Goal: Task Accomplishment & Management: Use online tool/utility

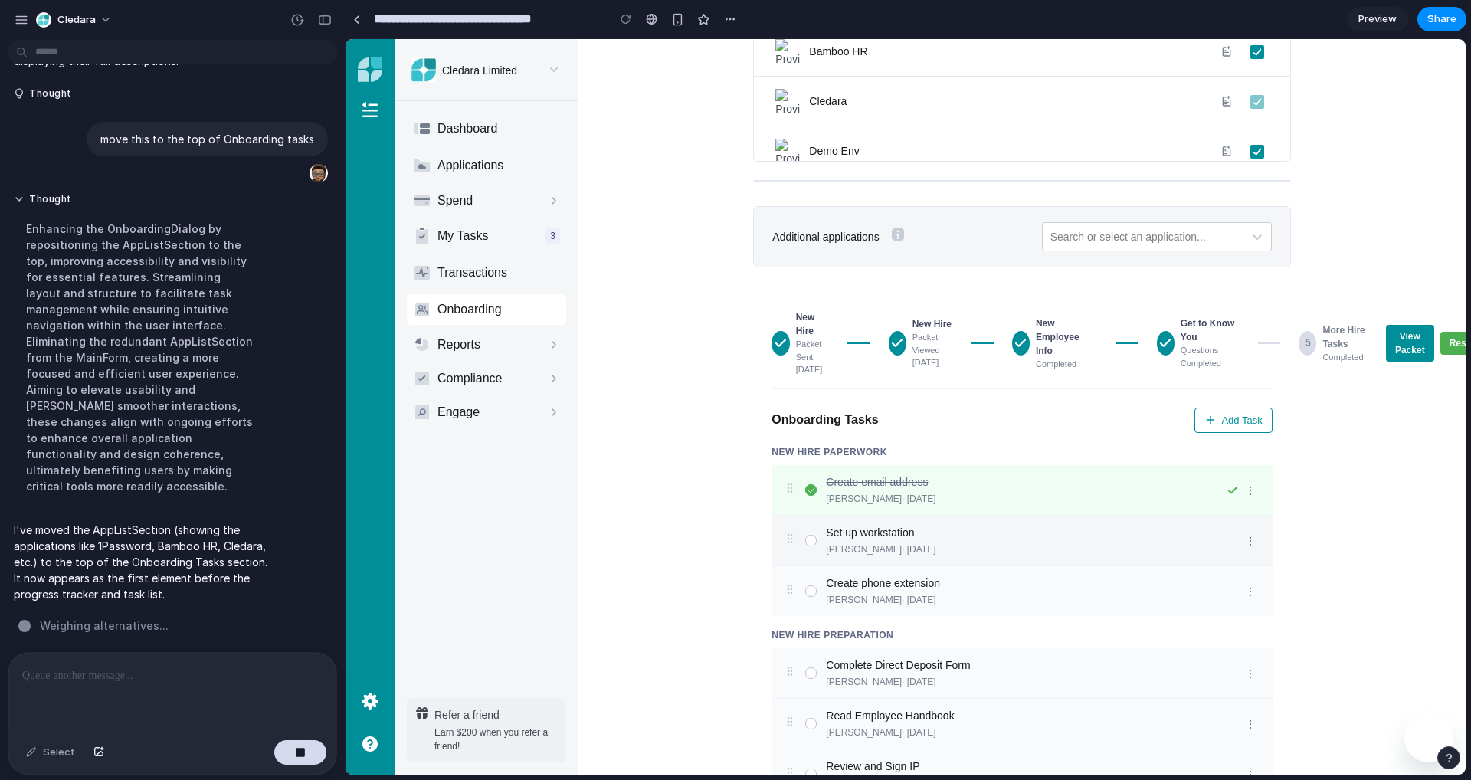
scroll to position [470, 0]
click at [1023, 431] on div "Onboarding Tasks Add Task" at bounding box center [1021, 417] width 500 height 26
click at [1208, 423] on icon at bounding box center [1210, 417] width 12 height 12
click at [129, 694] on div at bounding box center [172, 693] width 328 height 81
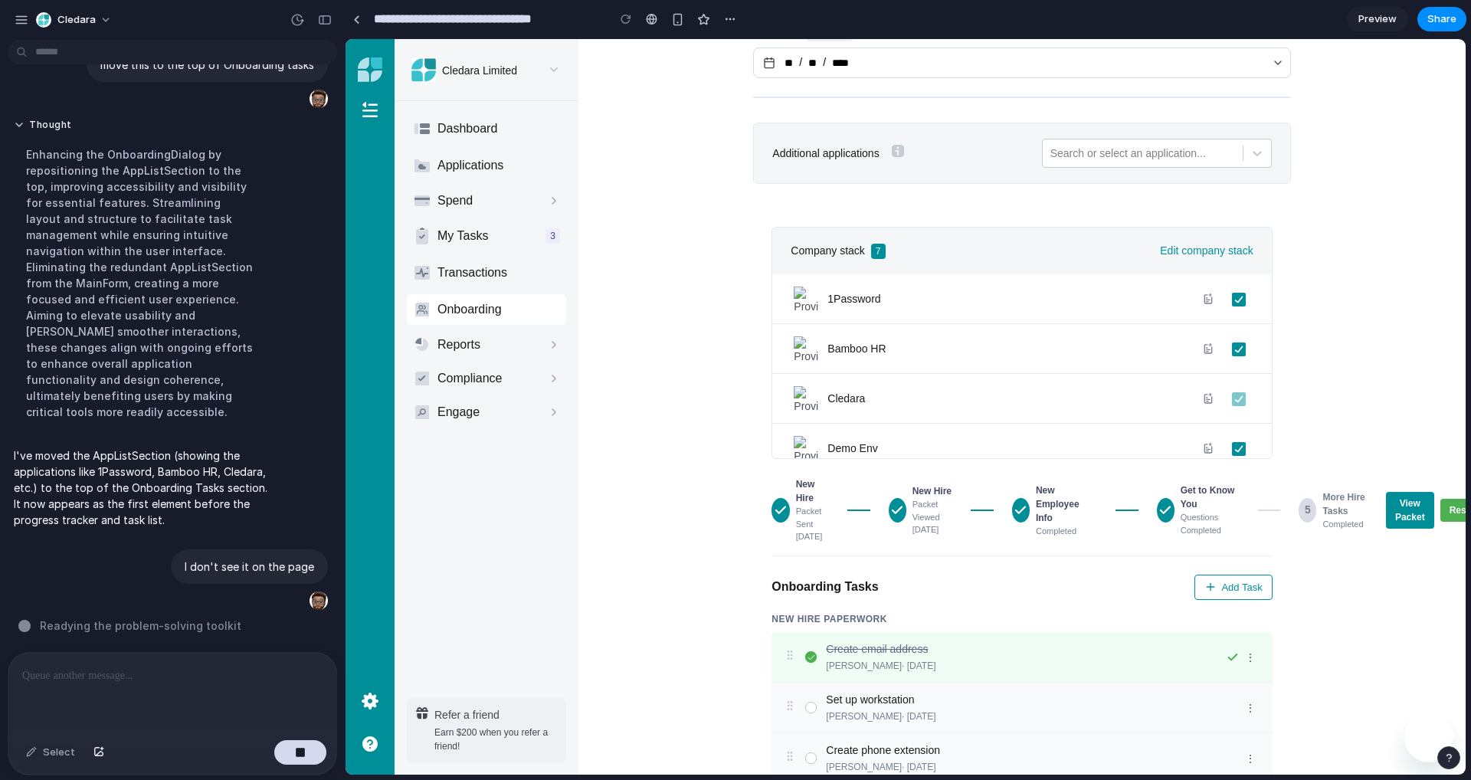
scroll to position [302, 0]
click at [70, 755] on div "Select" at bounding box center [50, 752] width 64 height 25
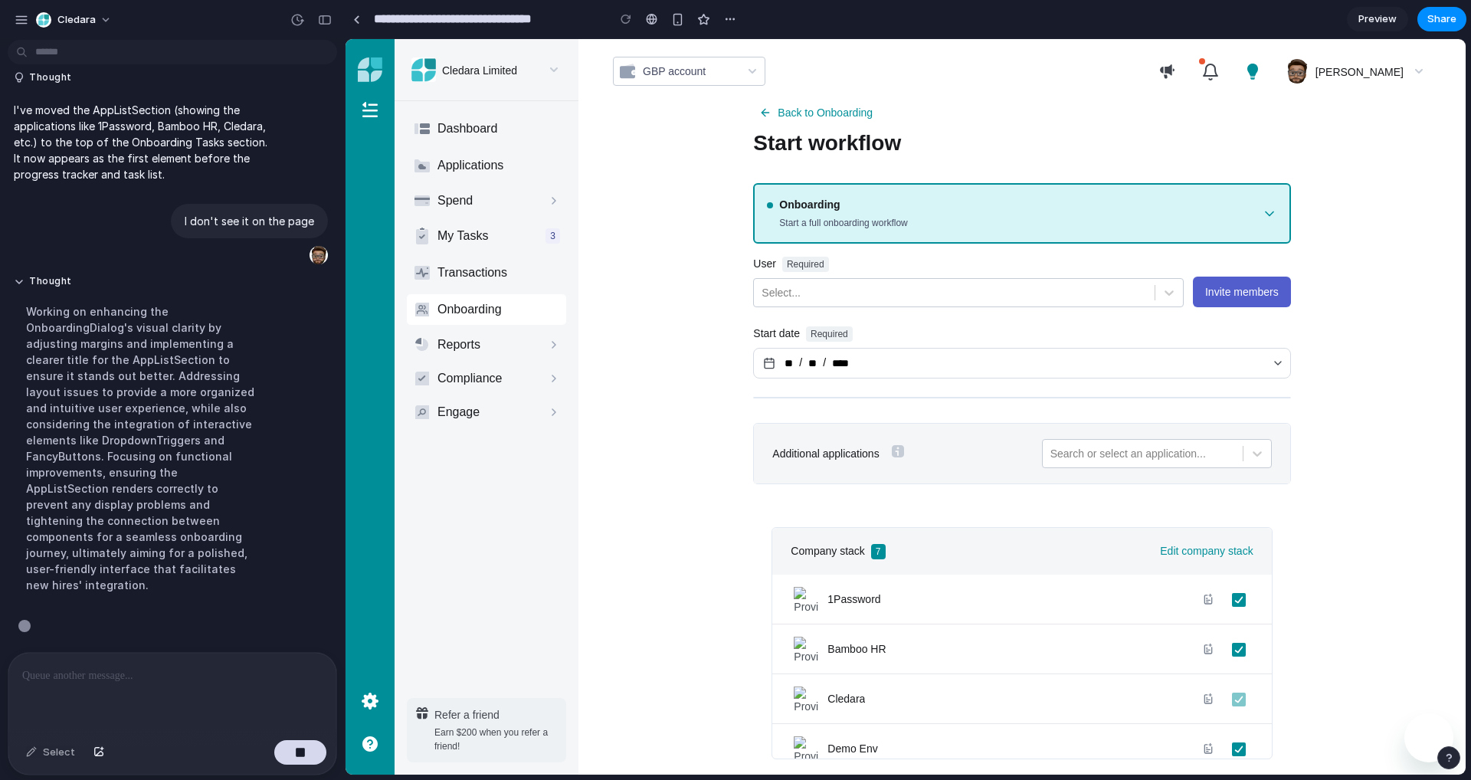
scroll to position [1000, 0]
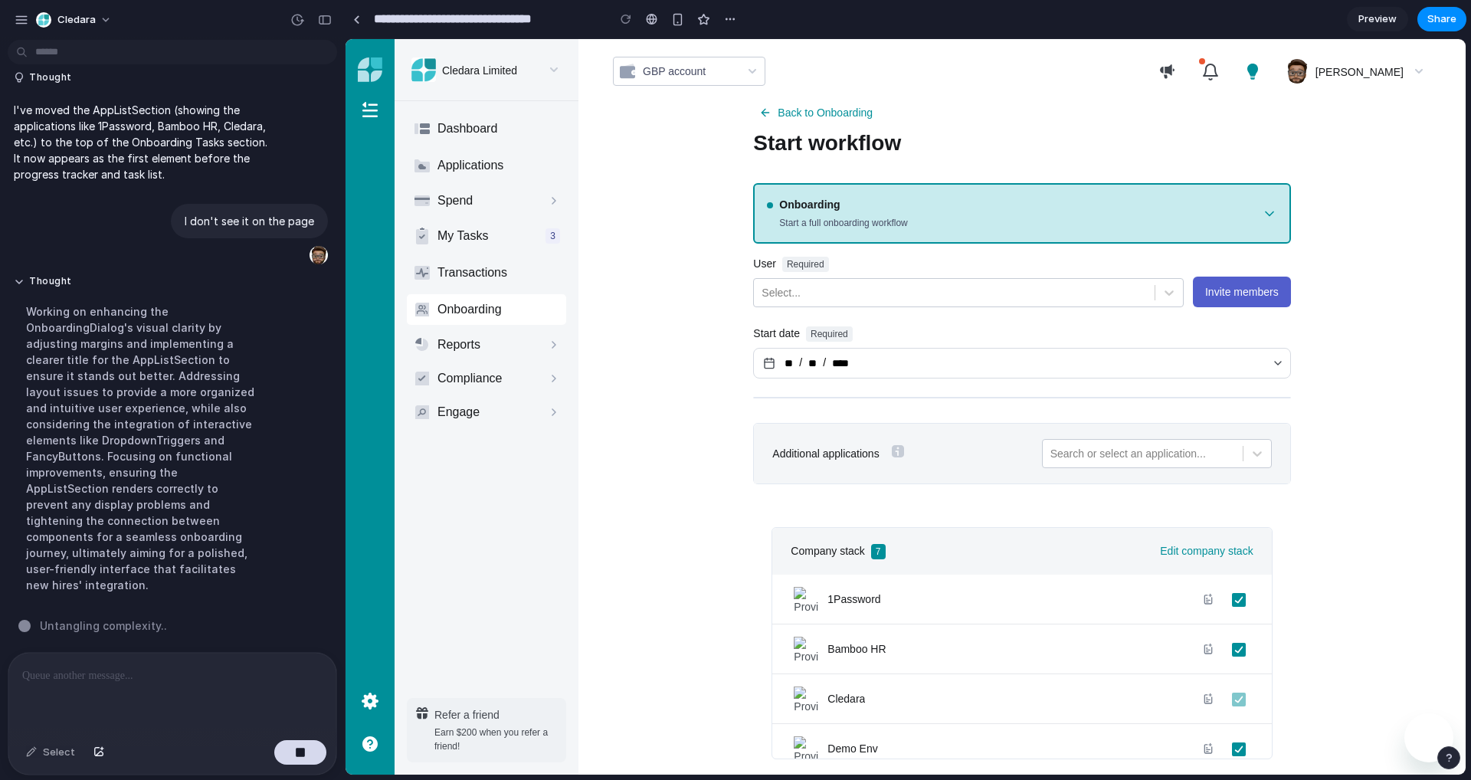
click at [922, 222] on div "Start a full onboarding workflow" at bounding box center [1014, 223] width 494 height 14
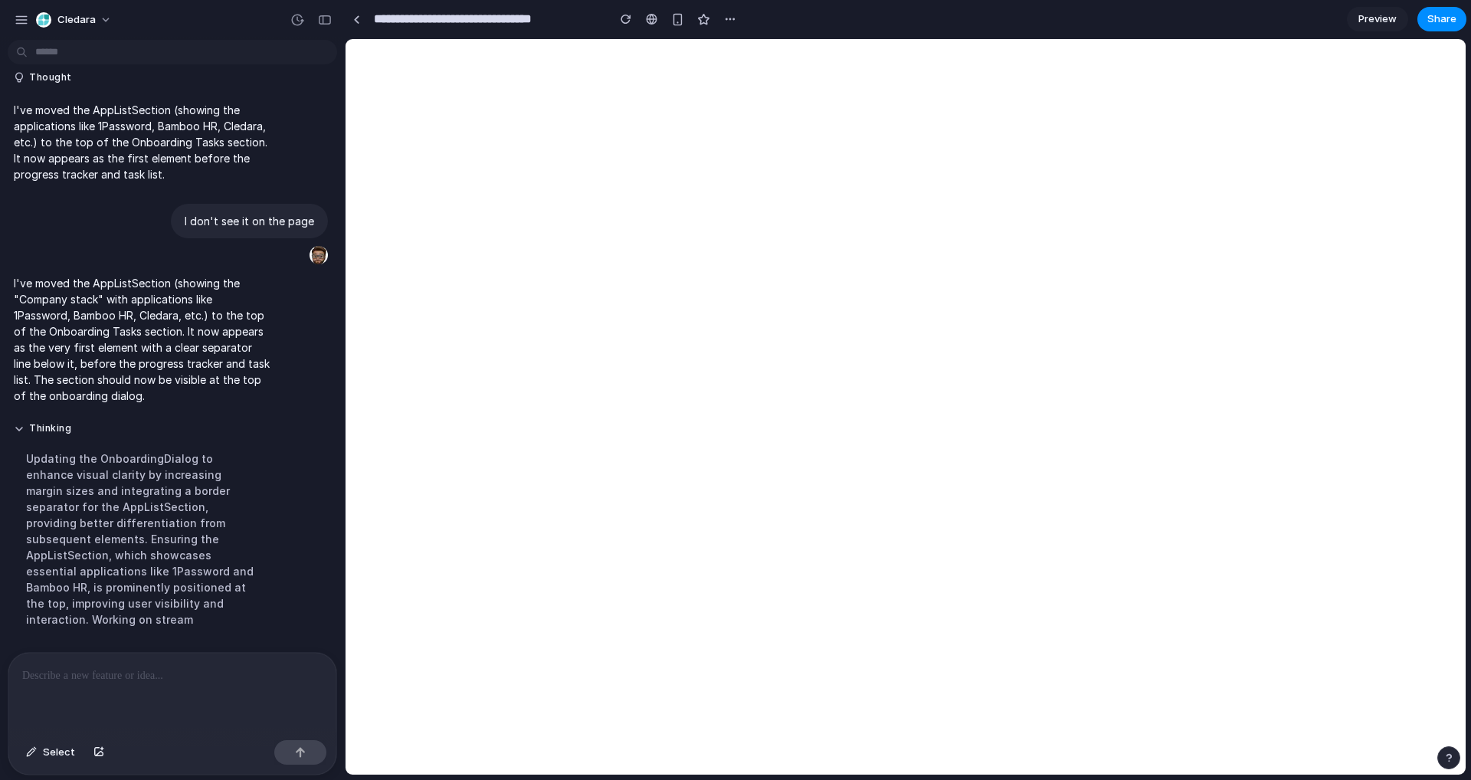
scroll to position [0, 0]
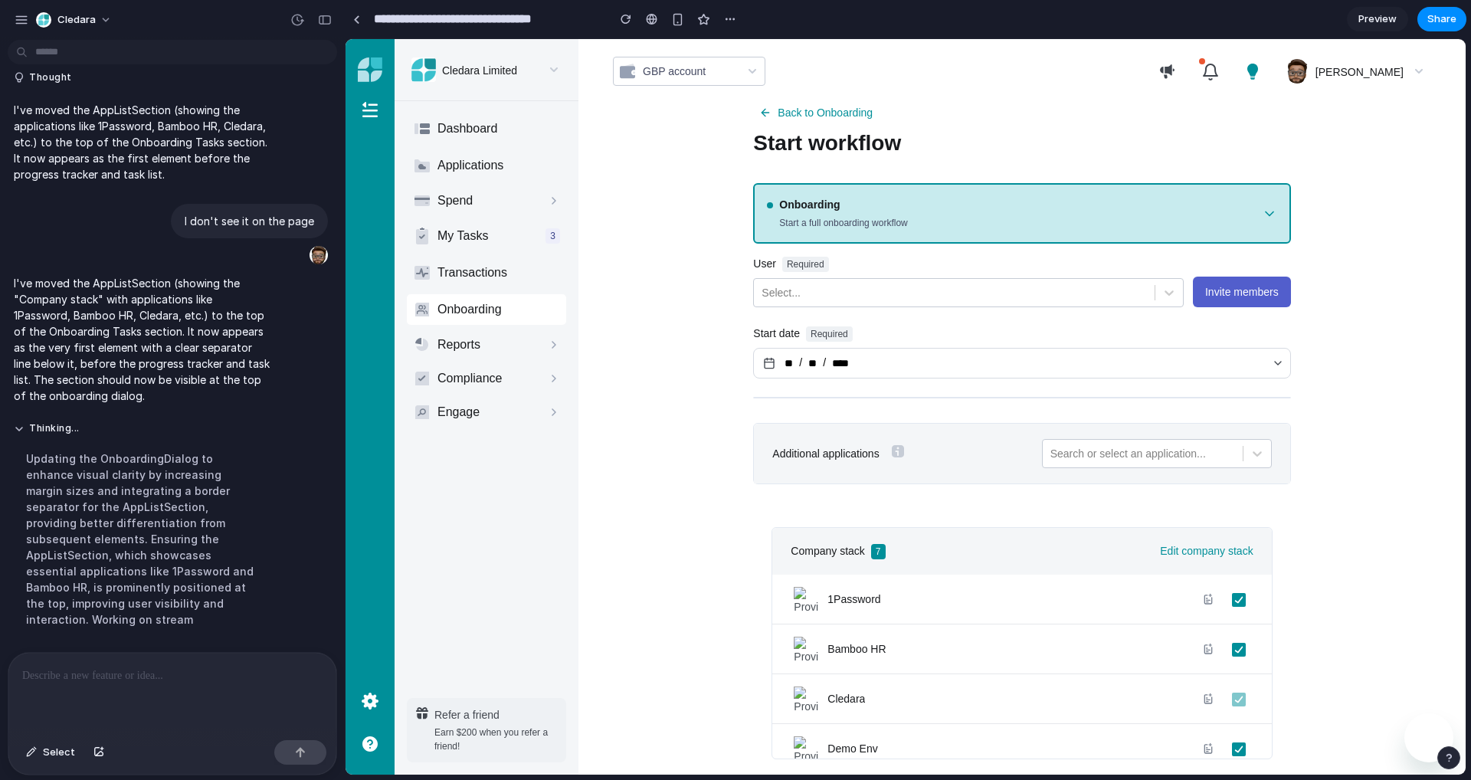
click at [869, 215] on div "Onboarding Start a full onboarding workflow" at bounding box center [1014, 213] width 494 height 33
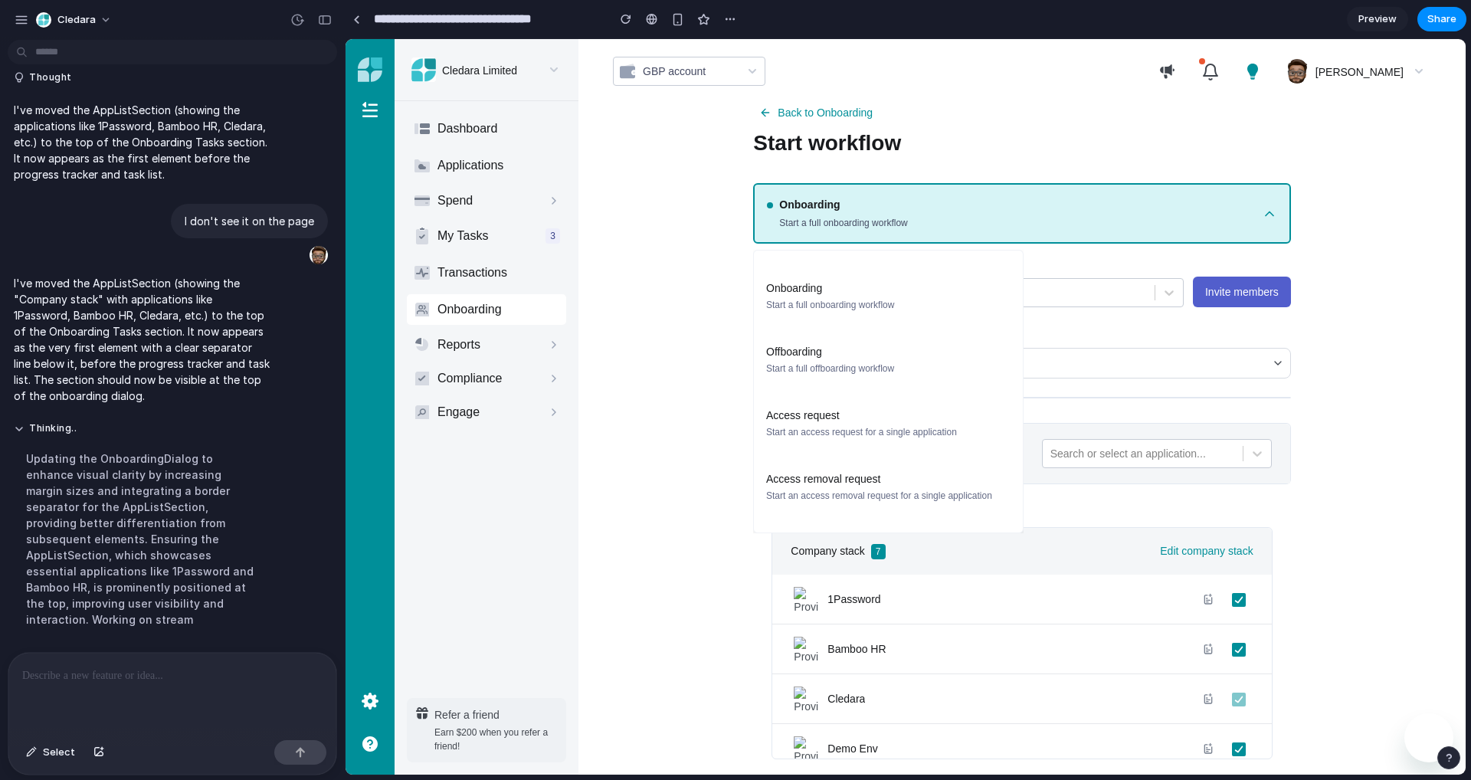
click at [628, 346] on div "Onboarding Start a full onboarding workflow Offboarding Start a full offboardin…" at bounding box center [906, 406] width 1120 height 735
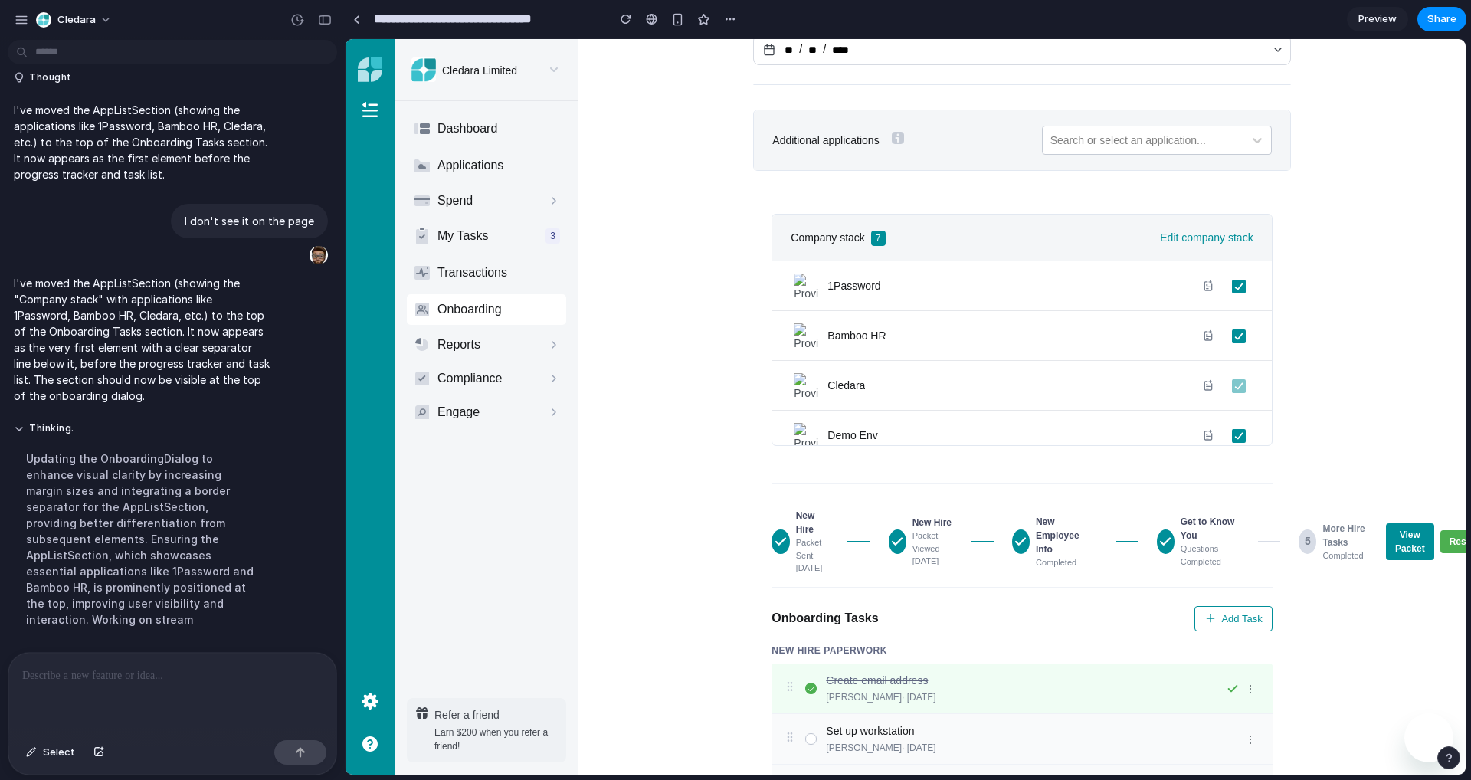
scroll to position [318, 0]
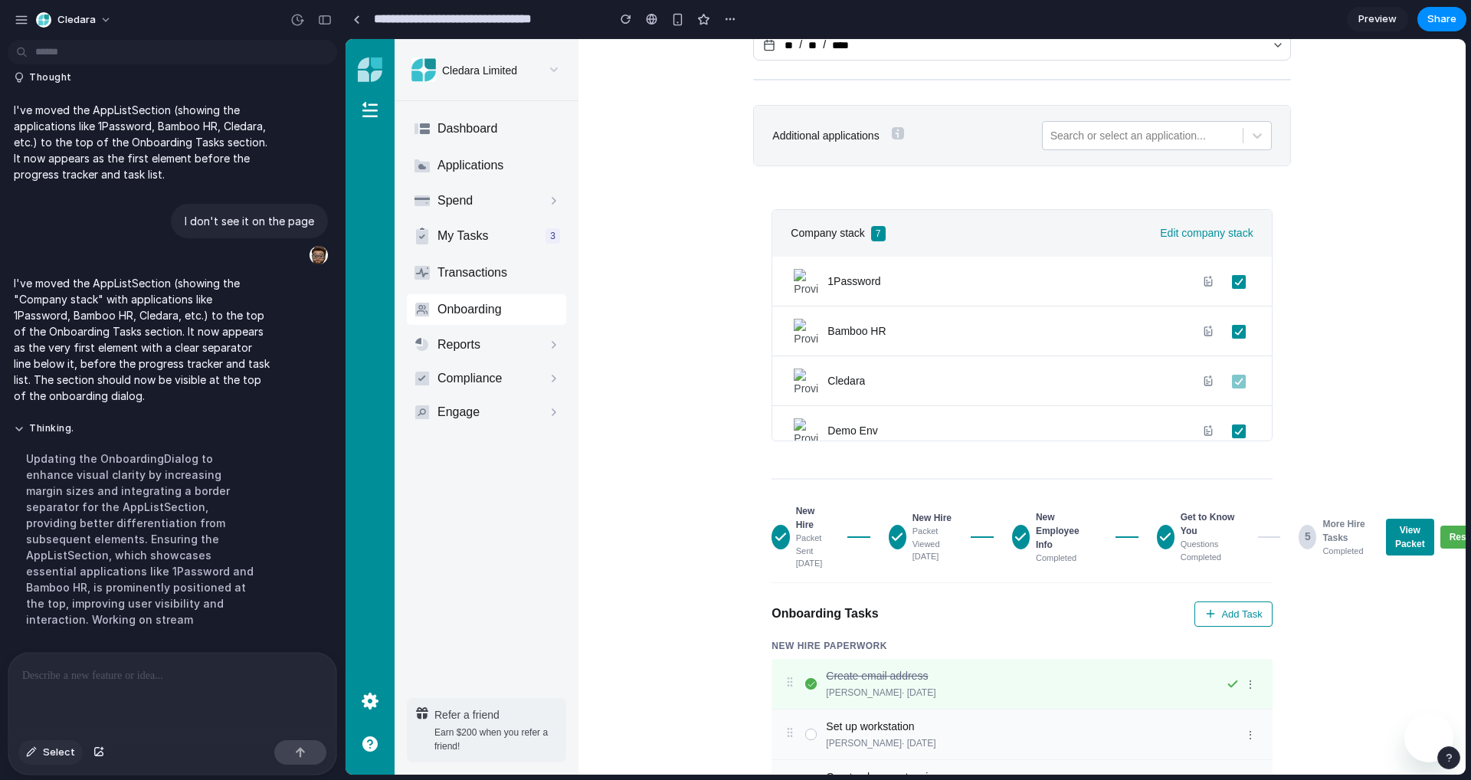
click at [43, 756] on span "Select" at bounding box center [59, 752] width 32 height 15
click at [784, 518] on div at bounding box center [905, 407] width 1119 height 735
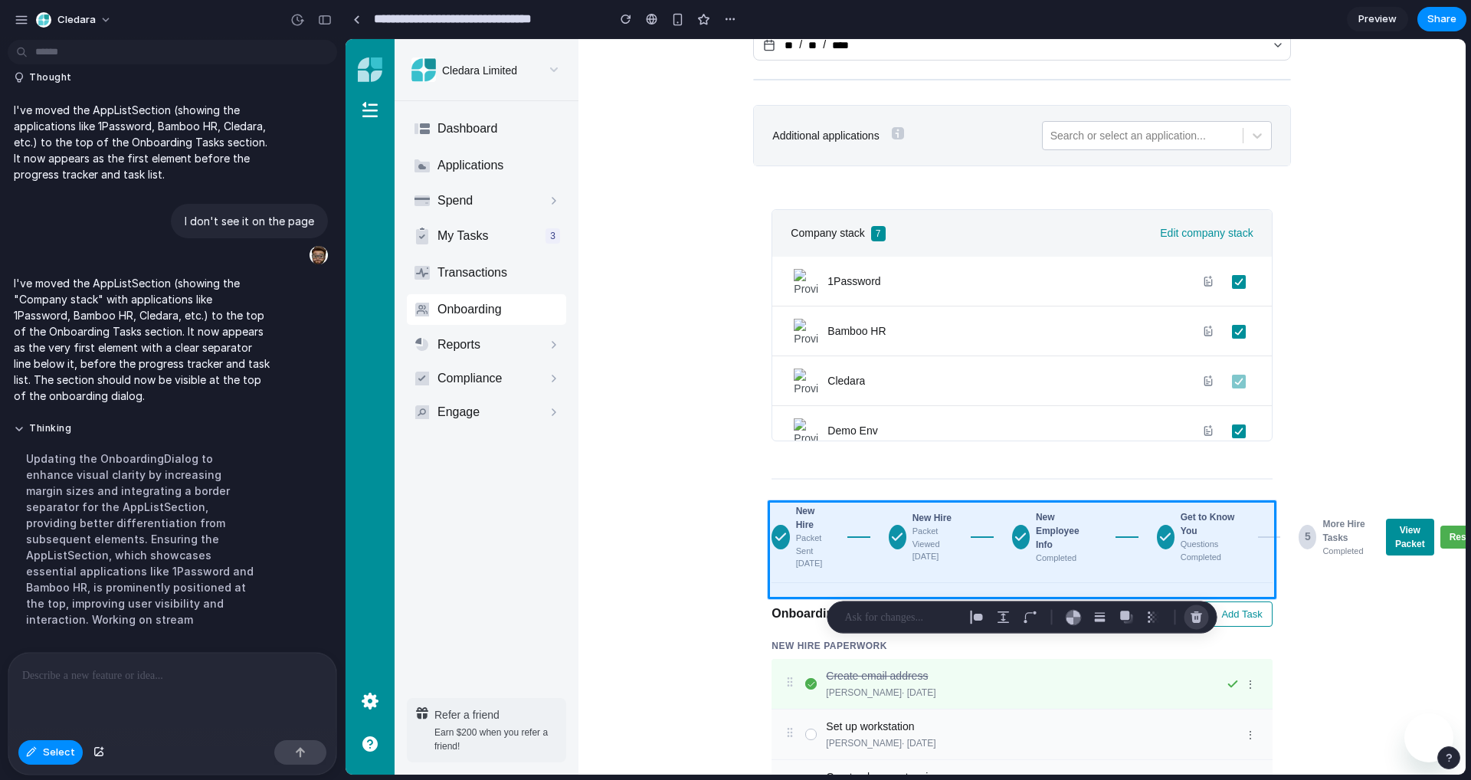
click at [1199, 615] on div "button" at bounding box center [1197, 618] width 14 height 14
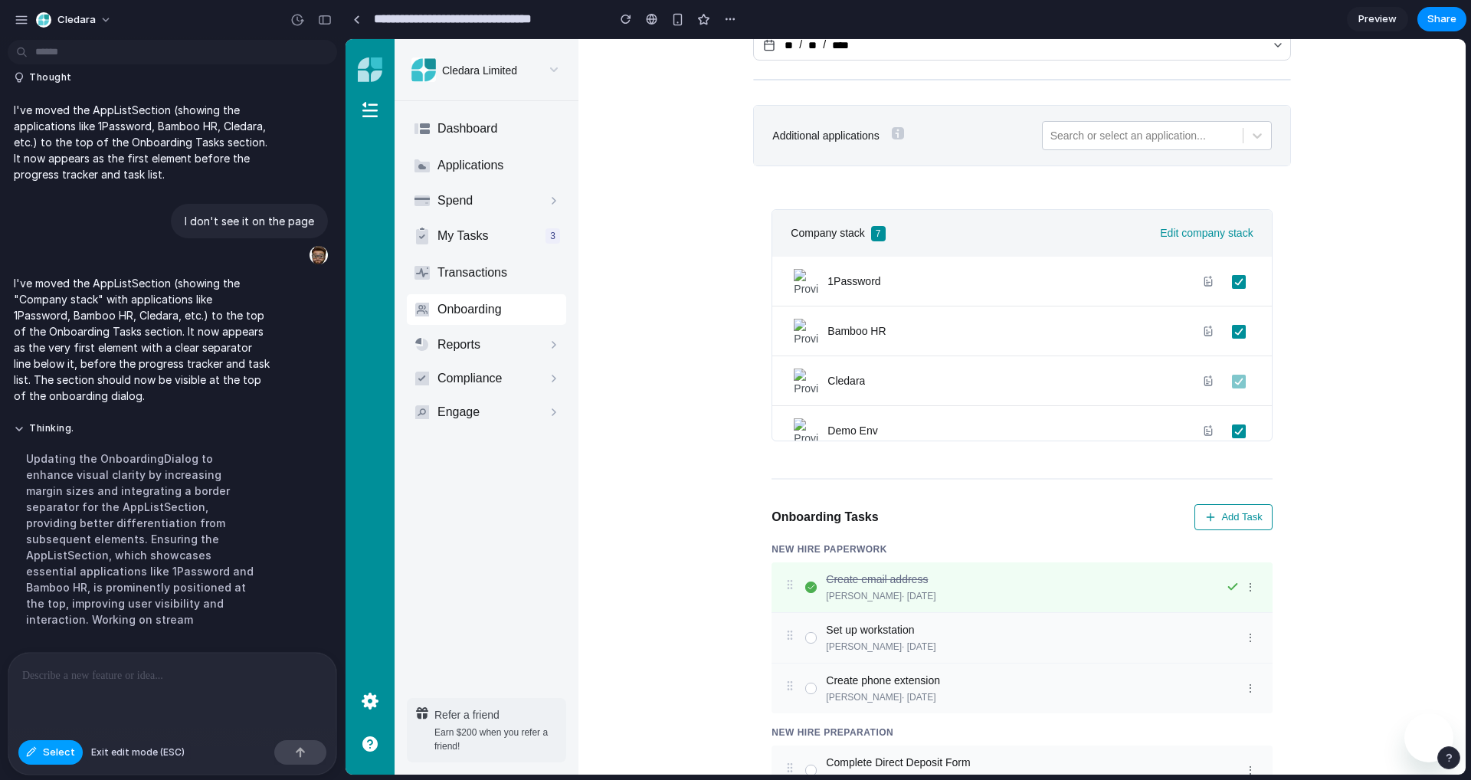
click at [38, 752] on button "Select" at bounding box center [50, 752] width 64 height 25
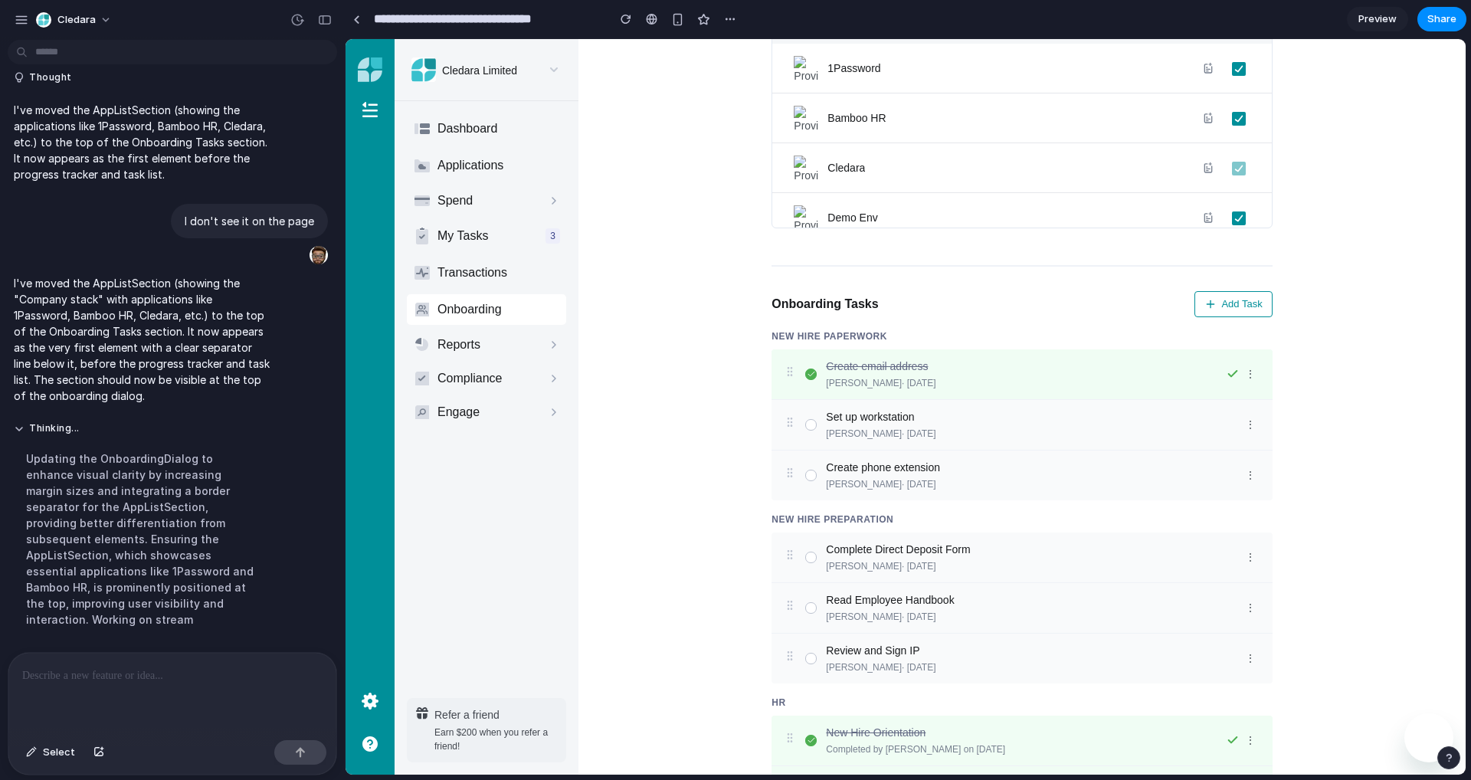
scroll to position [539, 0]
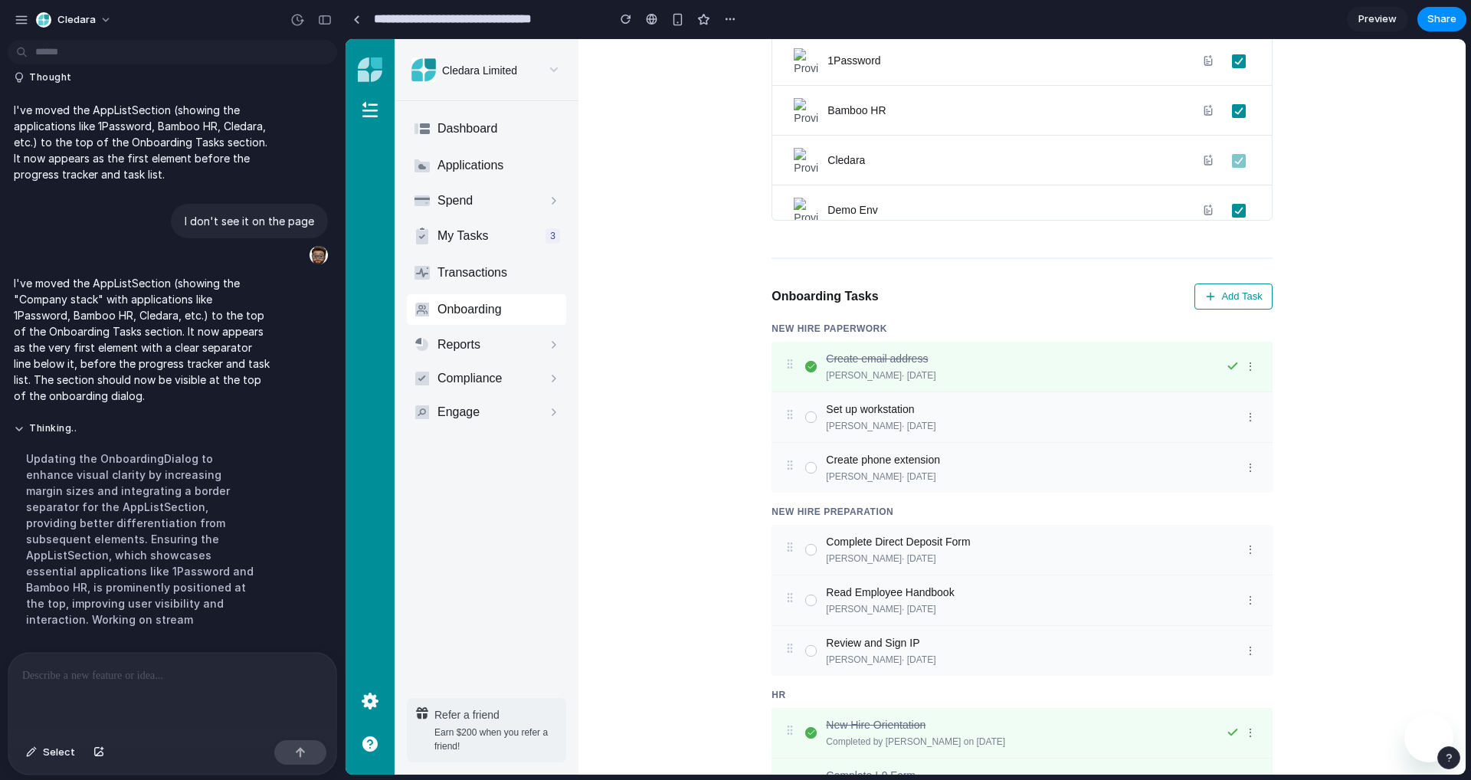
click at [1233, 289] on button "Add Task" at bounding box center [1232, 296] width 77 height 26
click at [923, 428] on div "[PERSON_NAME] · [DATE]" at bounding box center [1032, 426] width 412 height 14
click at [808, 421] on div at bounding box center [810, 416] width 11 height 11
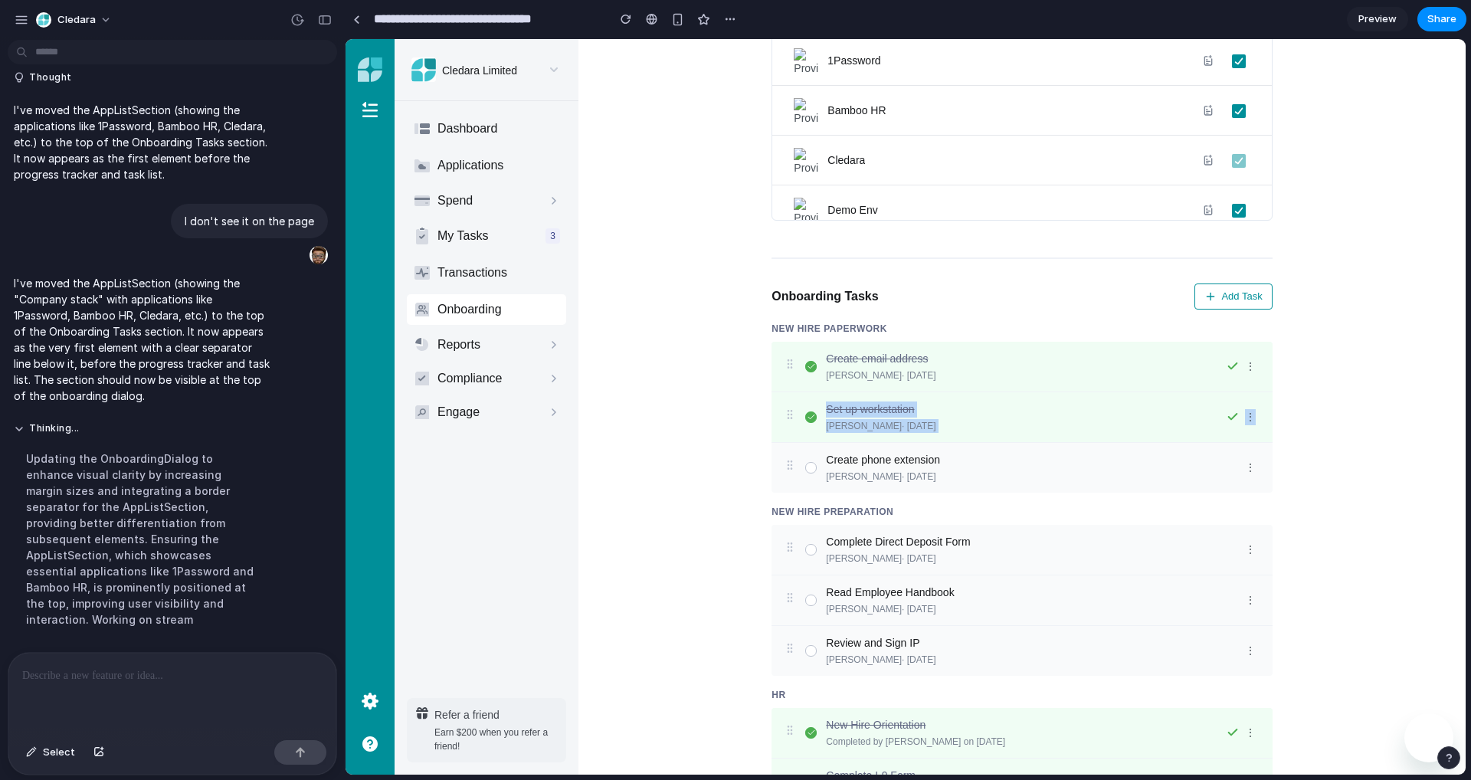
drag, startPoint x: 788, startPoint y: 467, endPoint x: 793, endPoint y: 412, distance: 55.4
click at [793, 412] on div "Create email address [PERSON_NAME] · [DATE] ⋮ Set up workstation [PERSON_NAME] …" at bounding box center [1021, 417] width 500 height 151
click at [813, 458] on div "Create phone extension [PERSON_NAME] · [DATE] ⋮" at bounding box center [1021, 468] width 500 height 50
click at [812, 467] on div at bounding box center [810, 467] width 11 height 11
click at [682, 467] on div "Back to Onboarding Start workflow Onboarding Start a full onboarding workflow U…" at bounding box center [1022, 434] width 843 height 1744
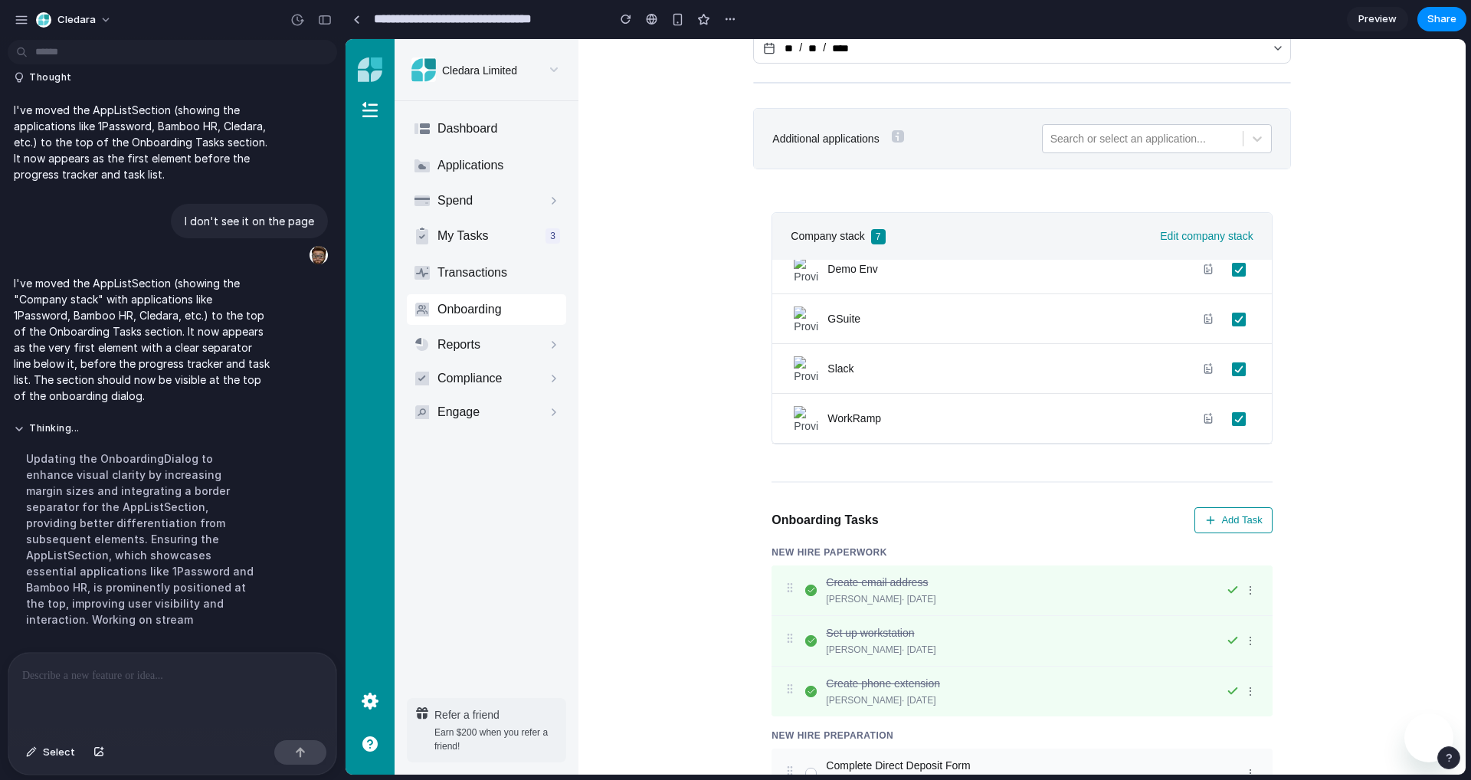
scroll to position [444, 0]
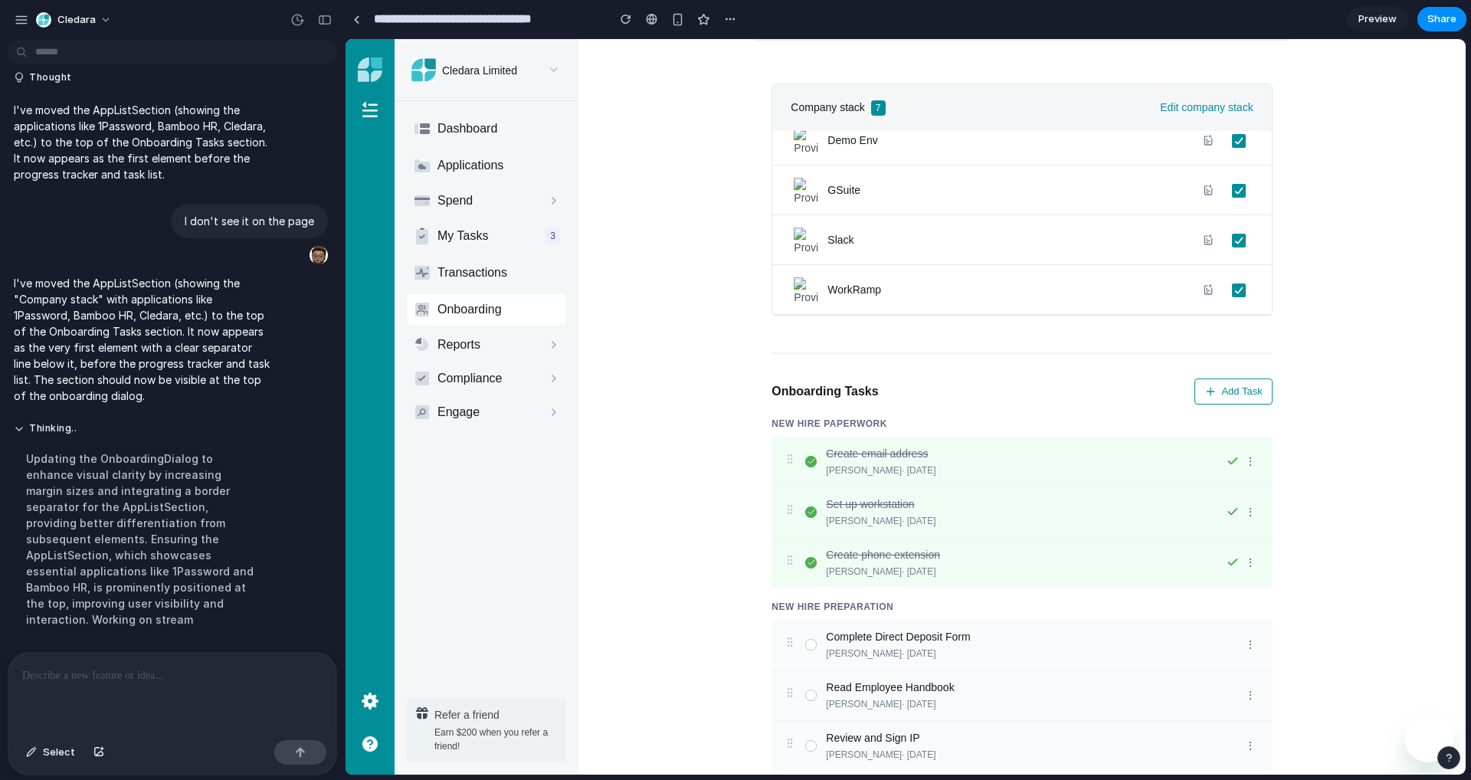
click at [117, 683] on p at bounding box center [172, 675] width 300 height 18
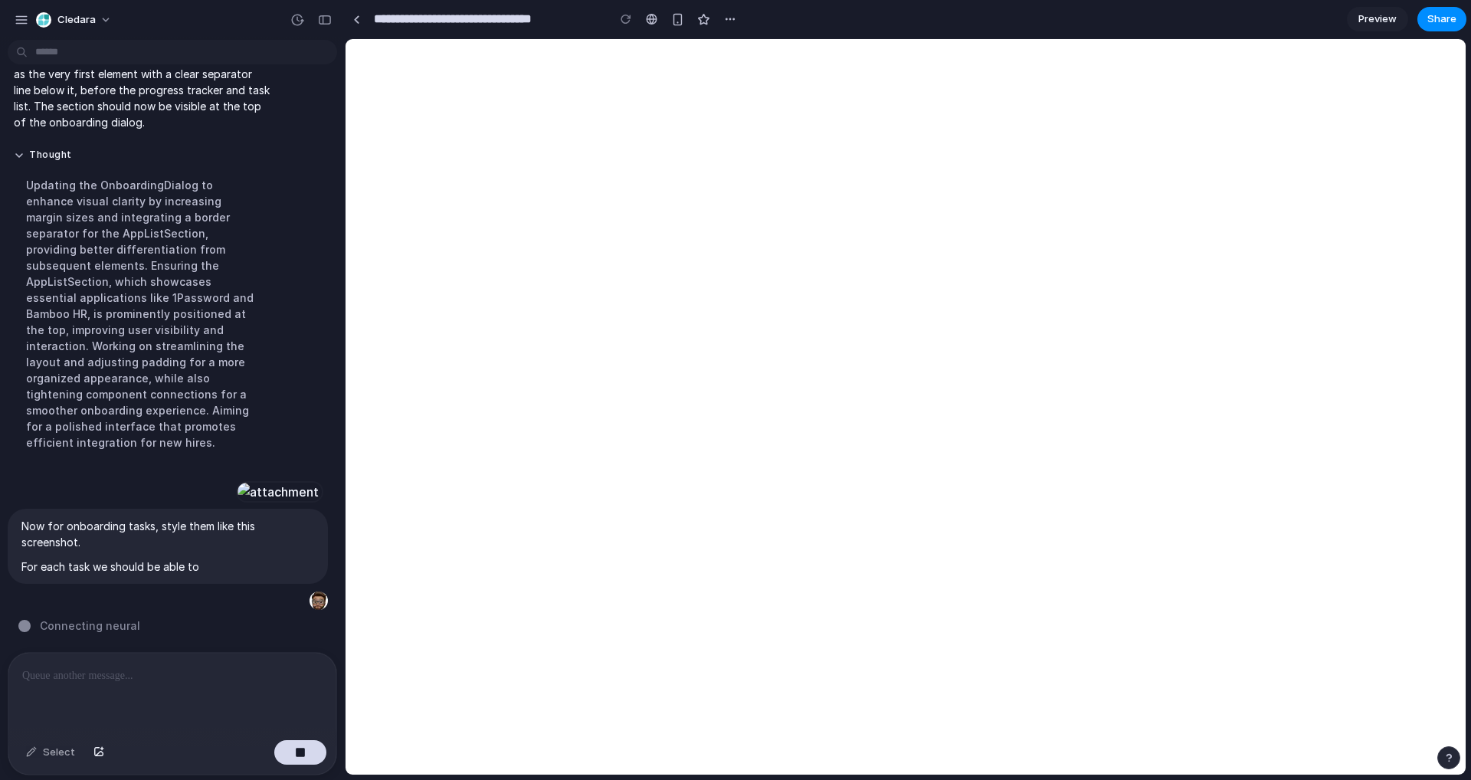
scroll to position [0, 0]
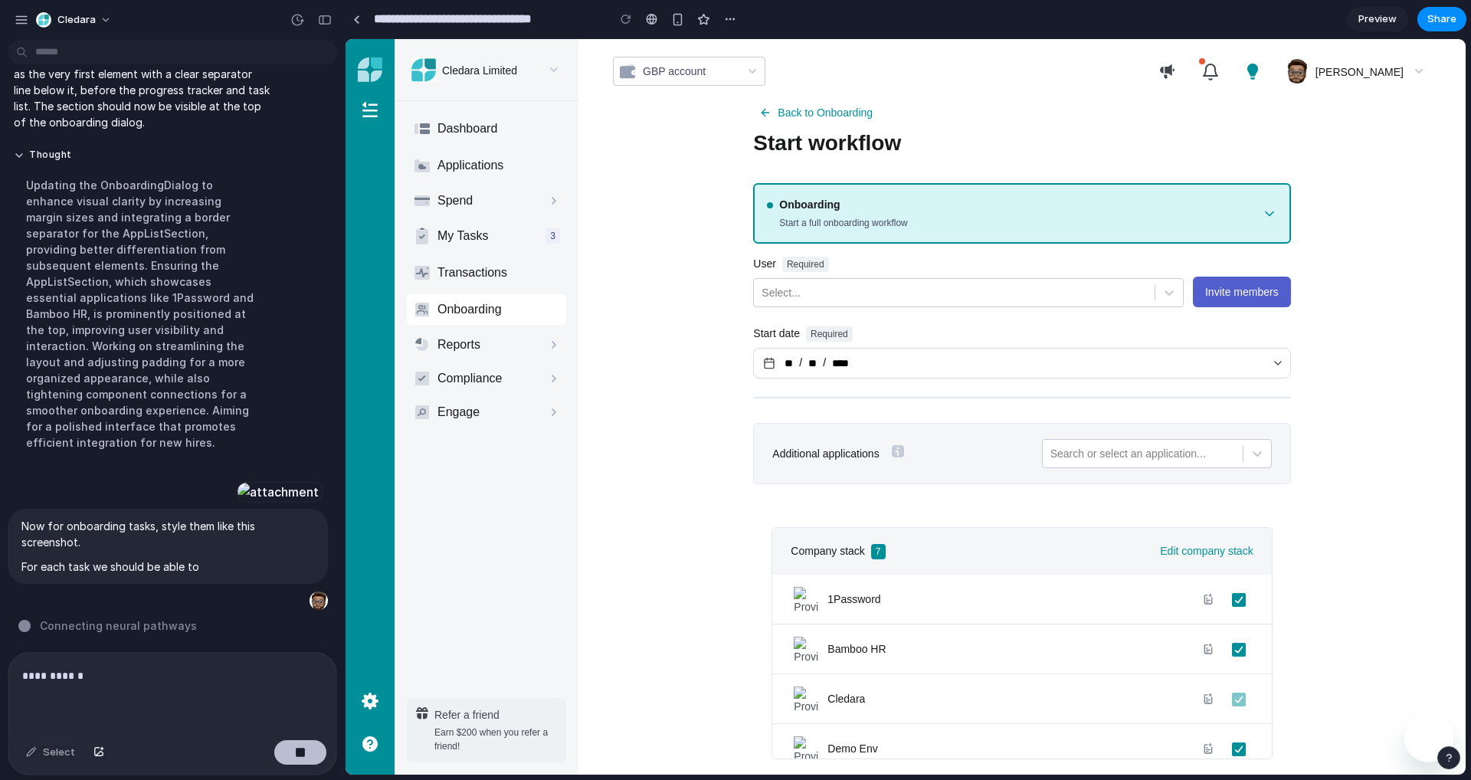
click at [290, 757] on button "button" at bounding box center [300, 752] width 52 height 25
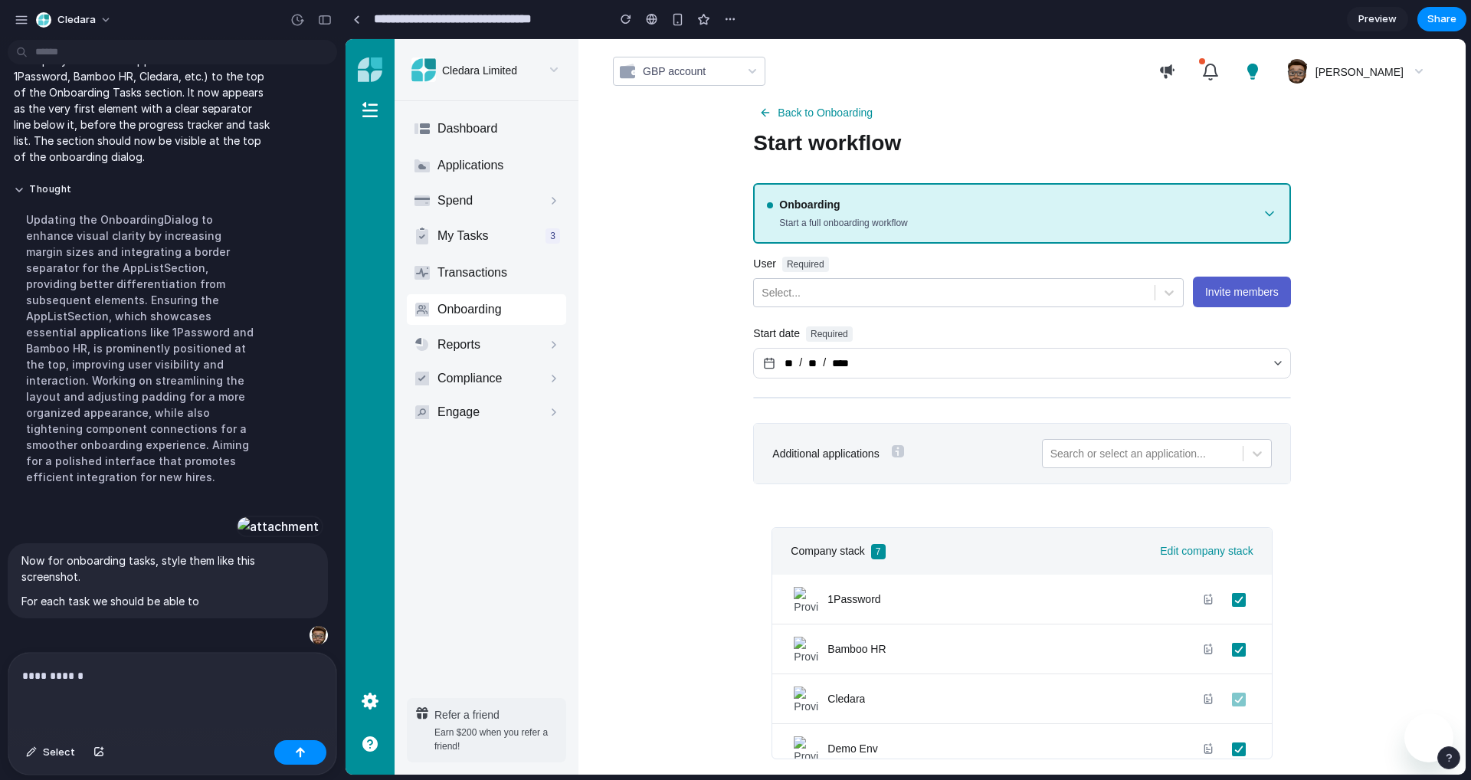
click at [120, 673] on p "**********" at bounding box center [172, 675] width 300 height 18
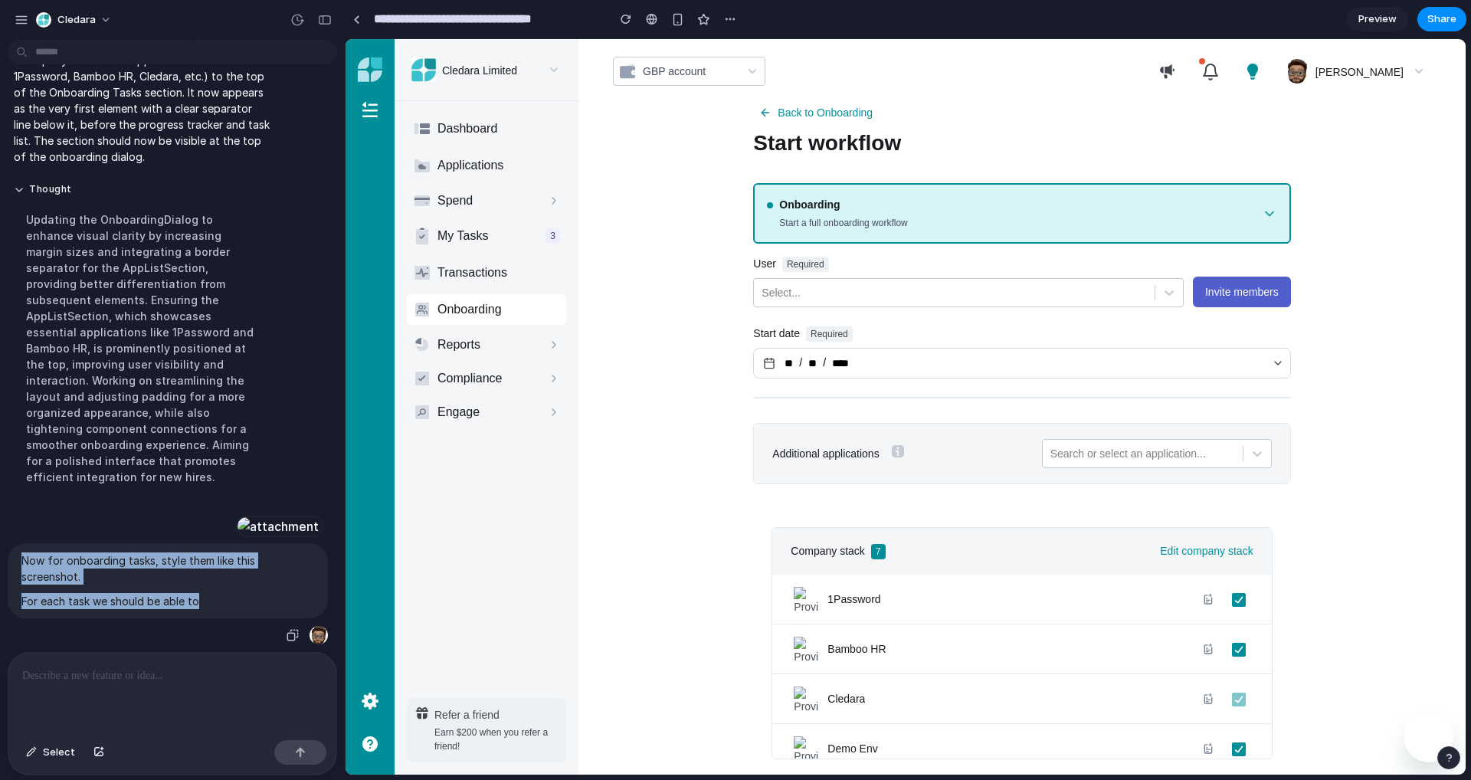
drag, startPoint x: 204, startPoint y: 603, endPoint x: 5, endPoint y: 563, distance: 203.1
click at [5, 563] on div "Now for onboarding tasks, style them like this screenshot. For each task we sho…" at bounding box center [168, 581] width 336 height 130
copy span "Now for onboarding tasks, style them like this screenshot. For each task we sho…"
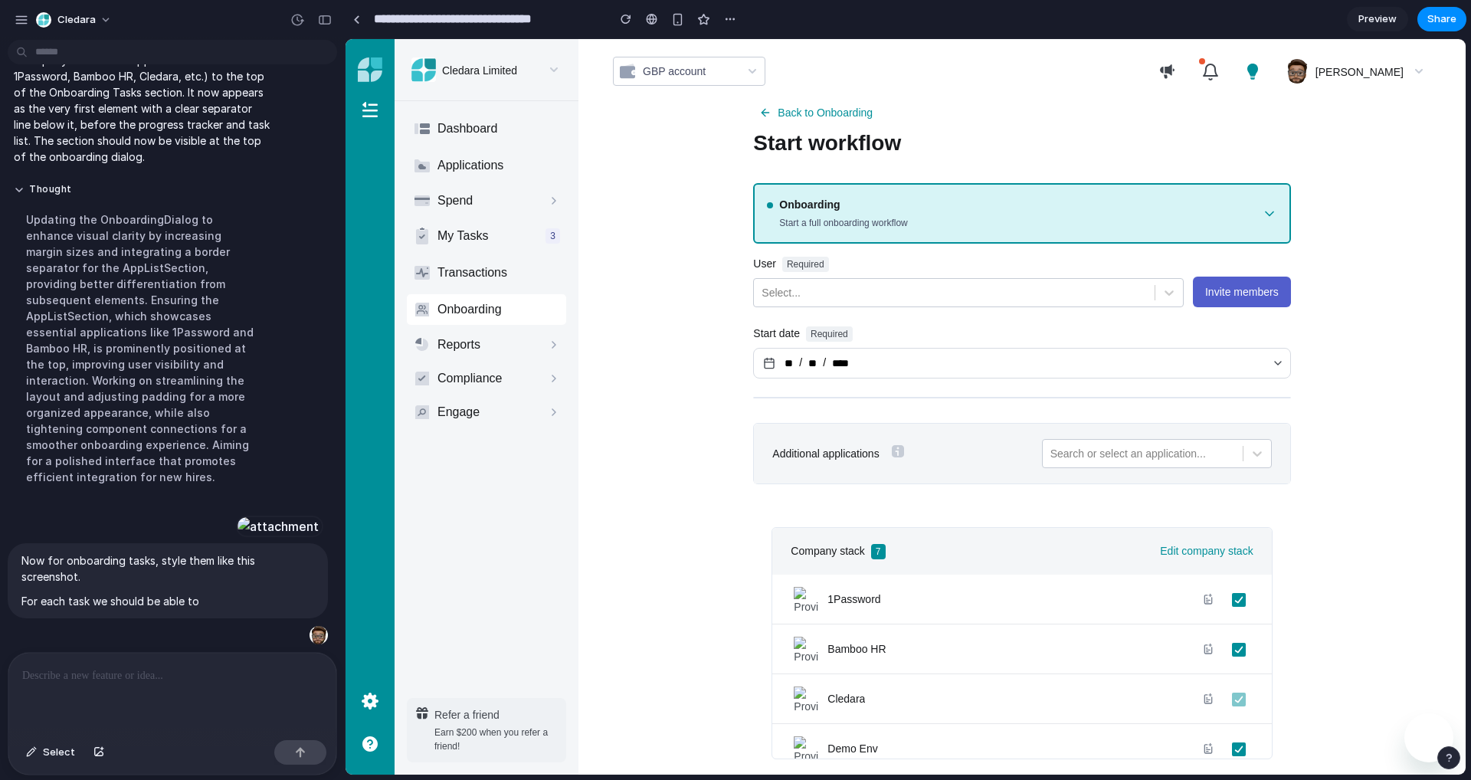
click at [51, 679] on p at bounding box center [172, 675] width 300 height 18
click at [55, 676] on p at bounding box center [172, 675] width 300 height 18
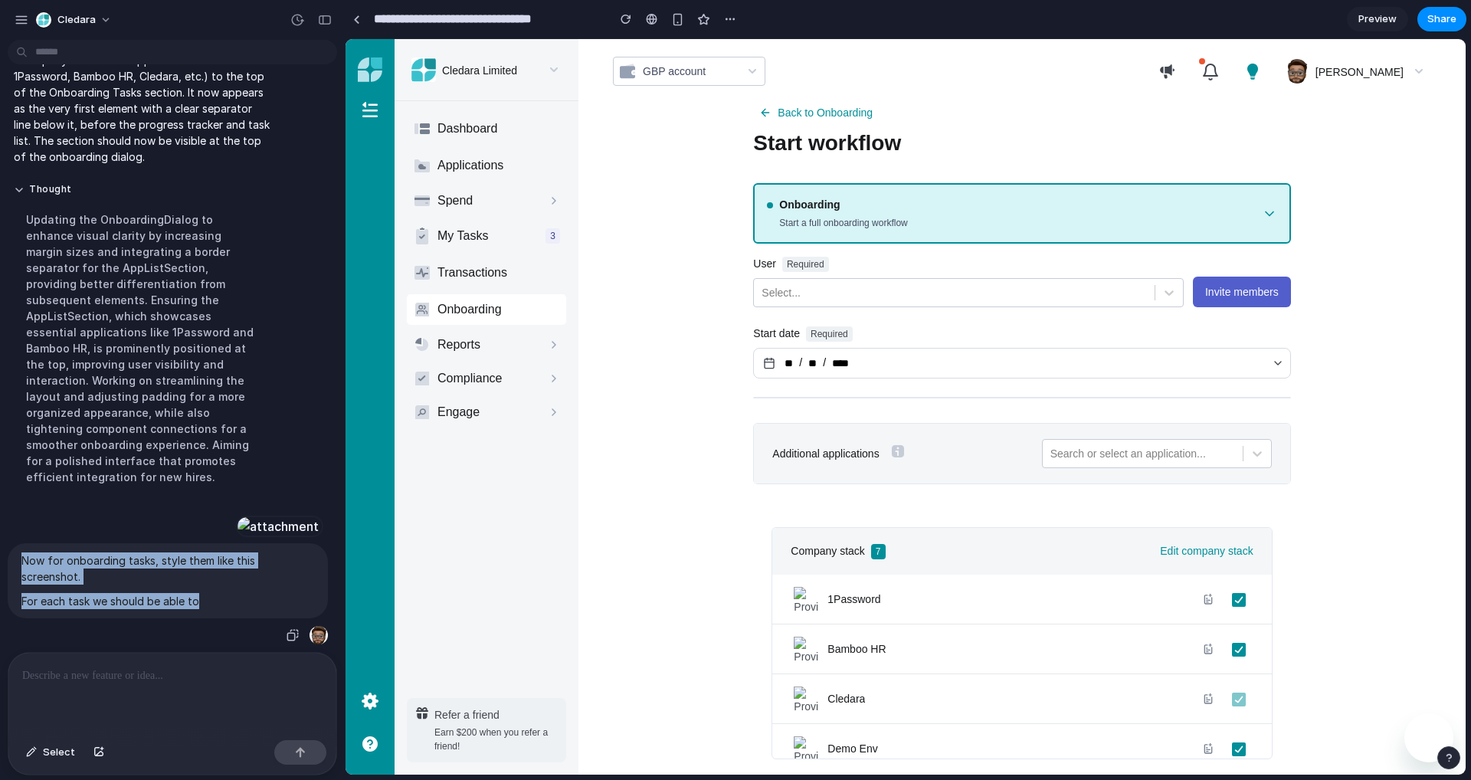
drag, startPoint x: 207, startPoint y: 602, endPoint x: 23, endPoint y: 565, distance: 187.5
click at [23, 565] on span "Now for onboarding tasks, style them like this screenshot. For each task we sho…" at bounding box center [167, 580] width 293 height 57
copy span "Now for onboarding tasks, style them like this screenshot. For each task we sho…"
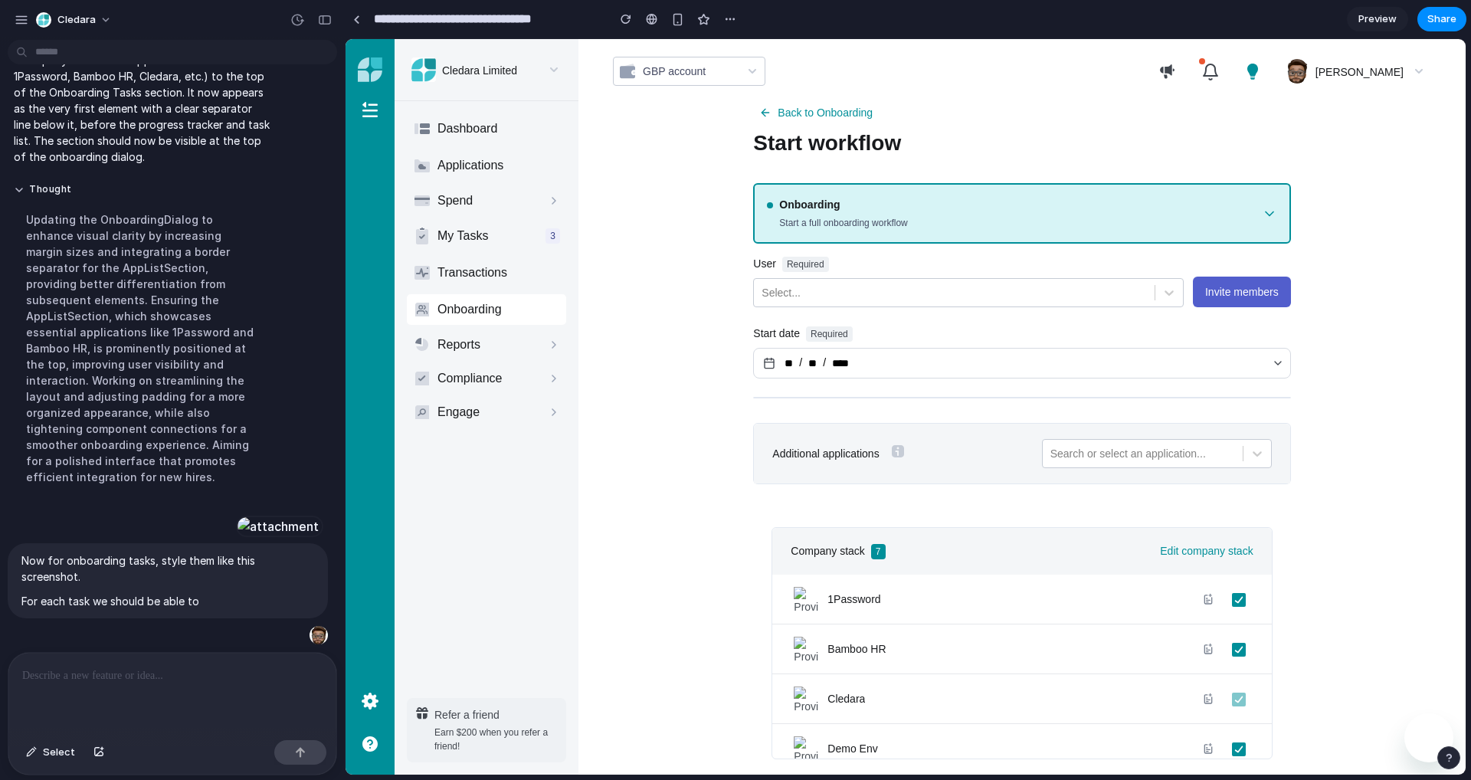
click at [50, 666] on p at bounding box center [172, 675] width 300 height 18
click at [57, 674] on p at bounding box center [172, 675] width 300 height 18
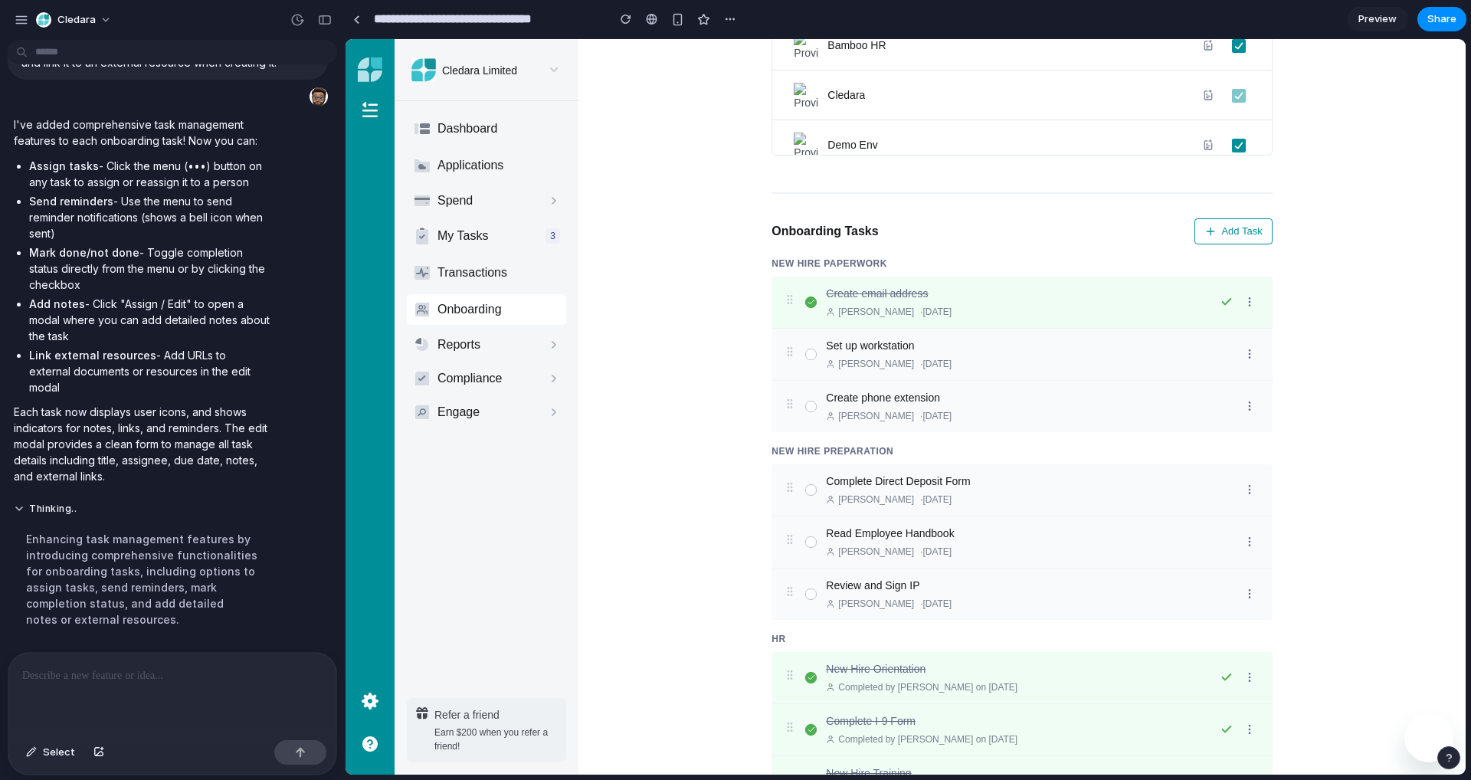
scroll to position [604, 0]
